Goal: Share content

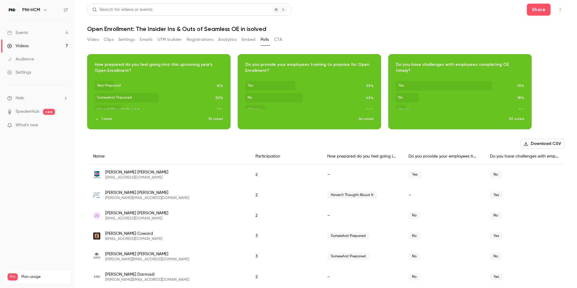
scroll to position [48, 0]
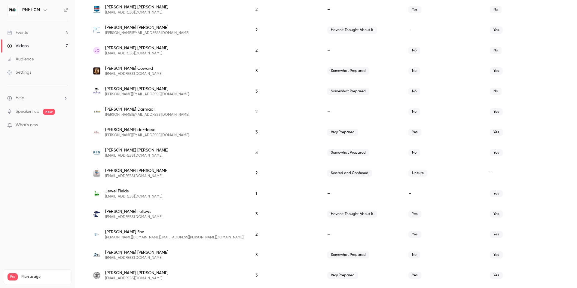
scroll to position [166, 0]
click at [117, 195] on span "[EMAIL_ADDRESS][DOMAIN_NAME]" at bounding box center [133, 195] width 57 height 5
copy span "[EMAIL_ADDRESS][DOMAIN_NAME]"
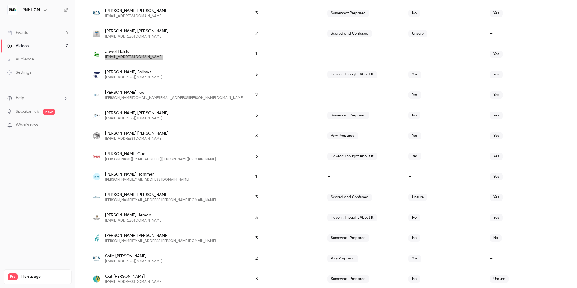
scroll to position [305, 0]
click at [149, 178] on span "[PERSON_NAME][EMAIL_ADDRESS][DOMAIN_NAME]" at bounding box center [147, 178] width 84 height 5
copy span "[PERSON_NAME][EMAIL_ADDRESS][DOMAIN_NAME]"
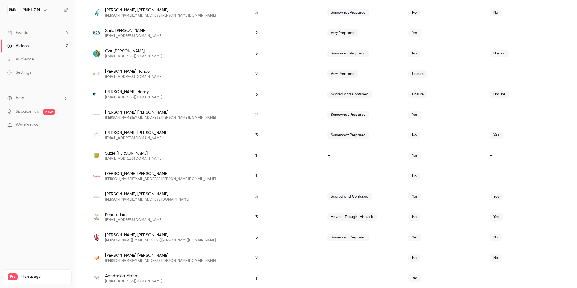
scroll to position [531, 0]
click at [132, 157] on span "[EMAIL_ADDRESS][DOMAIN_NAME]" at bounding box center [133, 157] width 57 height 5
copy span "[EMAIL_ADDRESS][DOMAIN_NAME]"
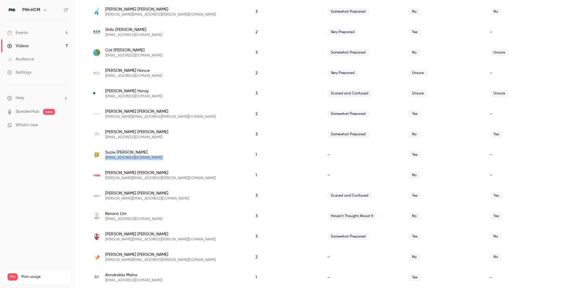
click at [136, 178] on span "[PERSON_NAME][EMAIL_ADDRESS][PERSON_NAME][DOMAIN_NAME]" at bounding box center [160, 178] width 111 height 5
copy span "[PERSON_NAME][EMAIL_ADDRESS][PERSON_NAME][DOMAIN_NAME]"
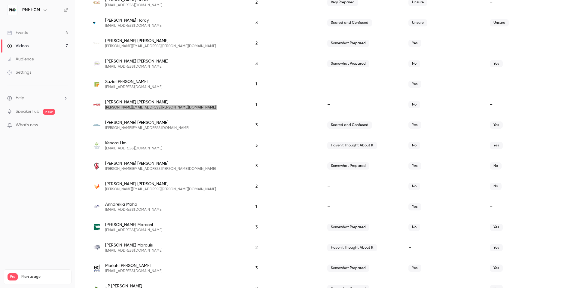
scroll to position [636, 0]
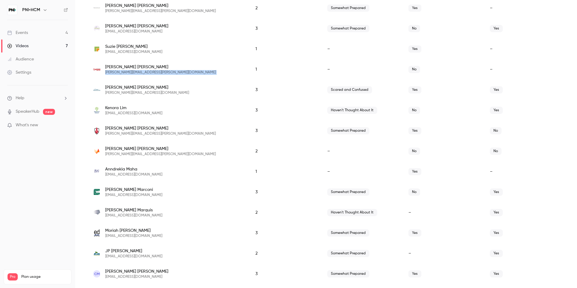
click at [134, 175] on span "[EMAIL_ADDRESS][DOMAIN_NAME]" at bounding box center [133, 174] width 57 height 5
copy span "[EMAIL_ADDRESS][DOMAIN_NAME]"
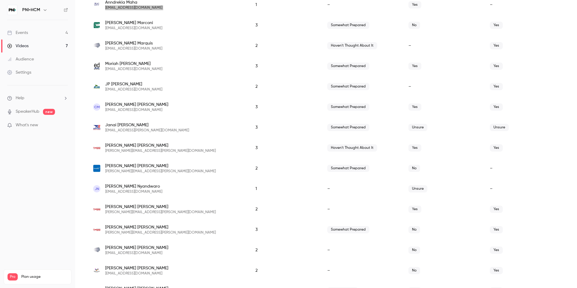
scroll to position [806, 0]
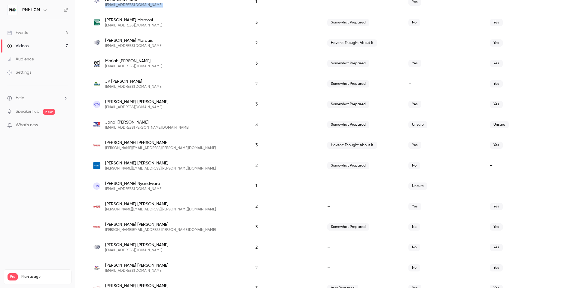
click at [130, 188] on span "[EMAIL_ADDRESS][DOMAIN_NAME]" at bounding box center [133, 189] width 57 height 5
copy span "[EMAIL_ADDRESS][DOMAIN_NAME]"
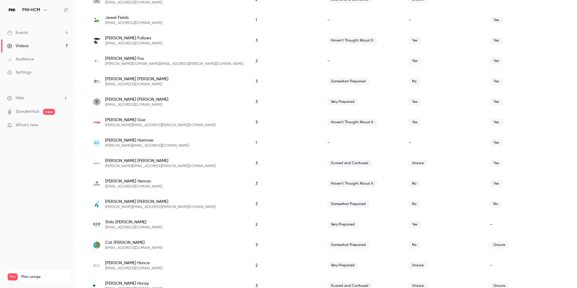
scroll to position [0, 0]
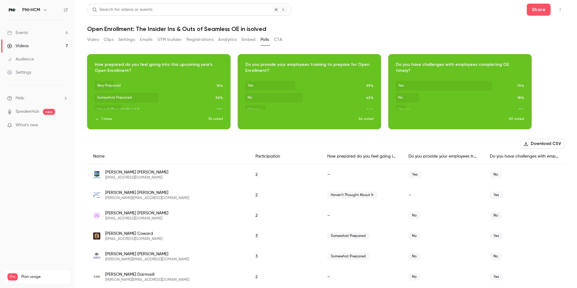
click at [232, 41] on button "Analytics" at bounding box center [227, 40] width 19 height 10
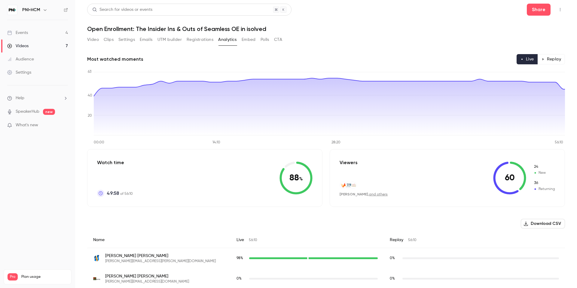
click at [232, 30] on h1 "Open Enrollment: The Insider Ins & Outs of Seamless OE in isolved" at bounding box center [326, 28] width 478 height 7
copy div "Open Enrollment: The Insider Ins & Outs of Seamless OE in isolved Video Clips S…"
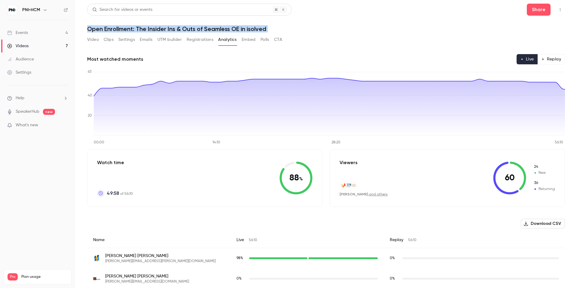
click at [29, 36] on link "Events 4" at bounding box center [37, 32] width 75 height 13
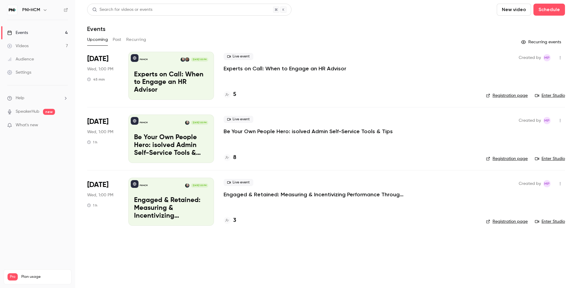
click at [181, 141] on p "Be Your Own People Hero: isolved Admin Self-Service Tools & Tips" at bounding box center [171, 145] width 74 height 23
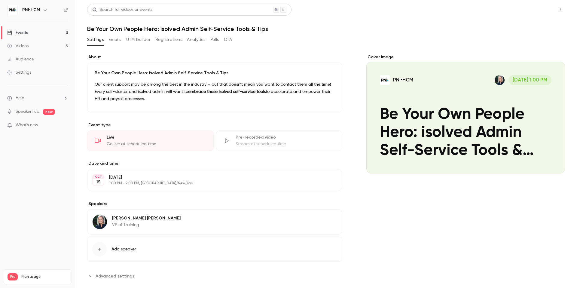
click at [538, 5] on button "Share" at bounding box center [539, 10] width 24 height 12
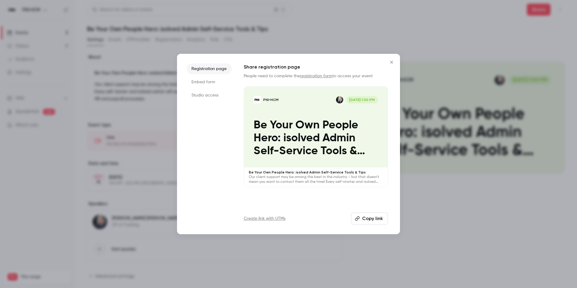
click at [366, 221] on button "Copy link" at bounding box center [369, 218] width 37 height 12
